Goal: Purchase product/service

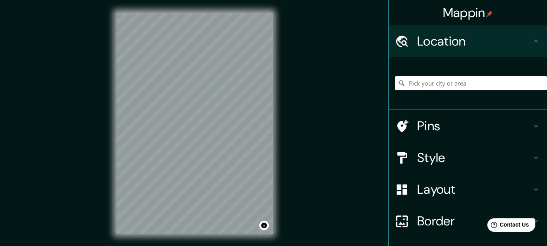
click at [434, 86] on input "Pick your city or area" at bounding box center [471, 83] width 152 height 14
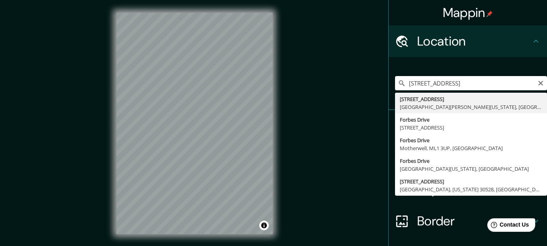
type input "[STREET_ADDRESS][PERSON_NAME][US_STATE]"
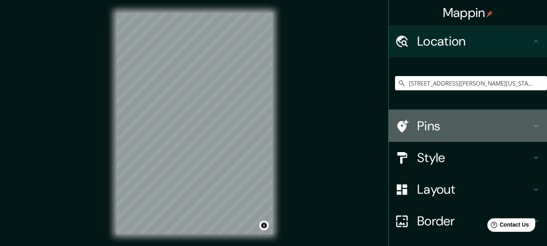
click at [427, 127] on h4 "Pins" at bounding box center [474, 126] width 114 height 16
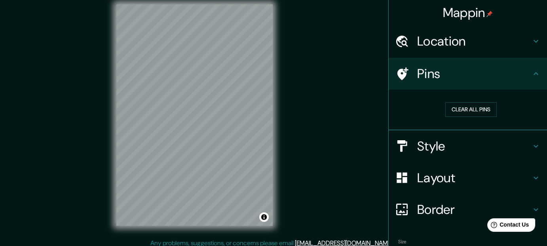
scroll to position [13, 0]
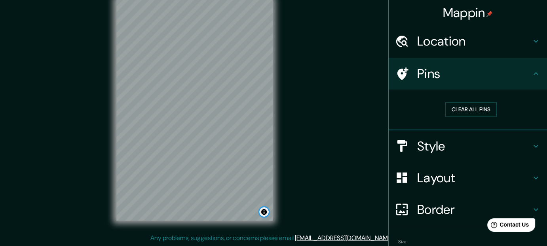
click at [265, 209] on button "Toggle attribution" at bounding box center [264, 212] width 10 height 10
click at [436, 40] on h4 "Location" at bounding box center [474, 41] width 114 height 16
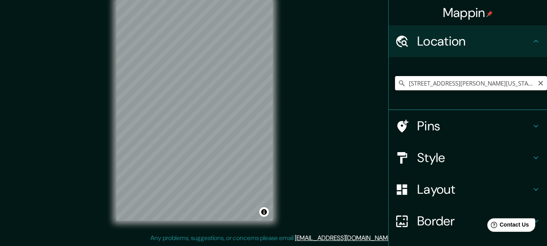
click at [418, 84] on input "[STREET_ADDRESS][PERSON_NAME][US_STATE]" at bounding box center [471, 83] width 152 height 14
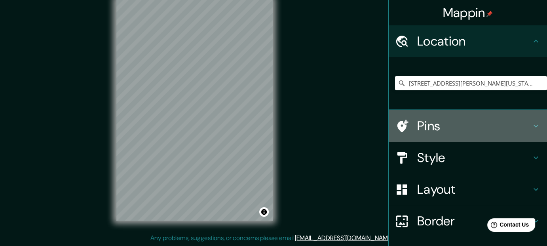
click at [398, 125] on icon at bounding box center [403, 126] width 11 height 13
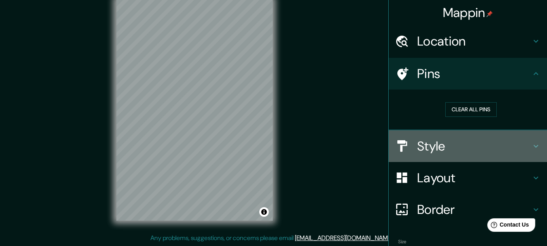
click at [434, 140] on h4 "Style" at bounding box center [474, 146] width 114 height 16
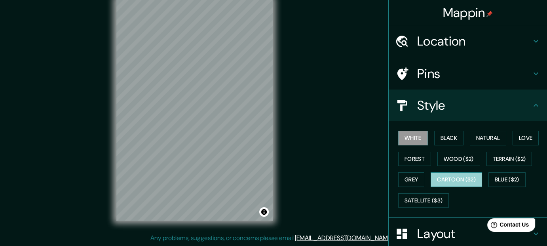
click at [444, 176] on button "Cartoon ($2)" at bounding box center [456, 179] width 51 height 15
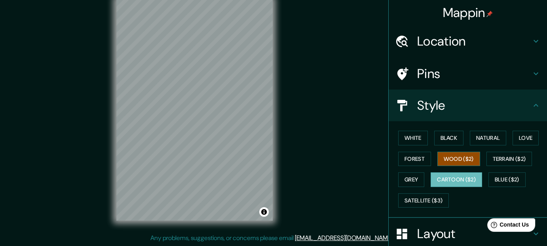
click at [446, 157] on button "Wood ($2)" at bounding box center [459, 159] width 43 height 15
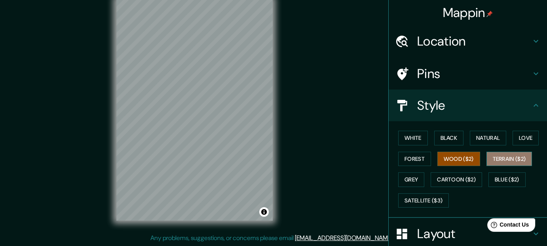
click at [501, 158] on button "Terrain ($2)" at bounding box center [510, 159] width 46 height 15
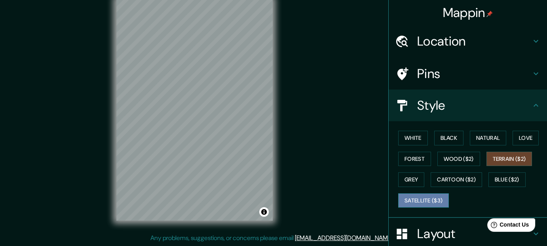
click at [419, 199] on button "Satellite ($3)" at bounding box center [423, 200] width 51 height 15
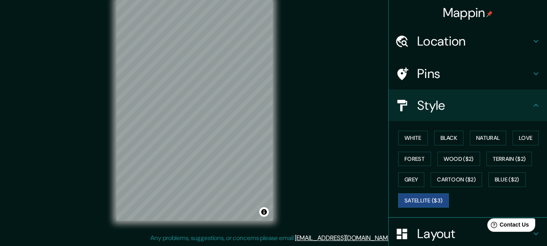
click at [430, 78] on h4 "Pins" at bounding box center [474, 74] width 114 height 16
